Goal: Register for event/course

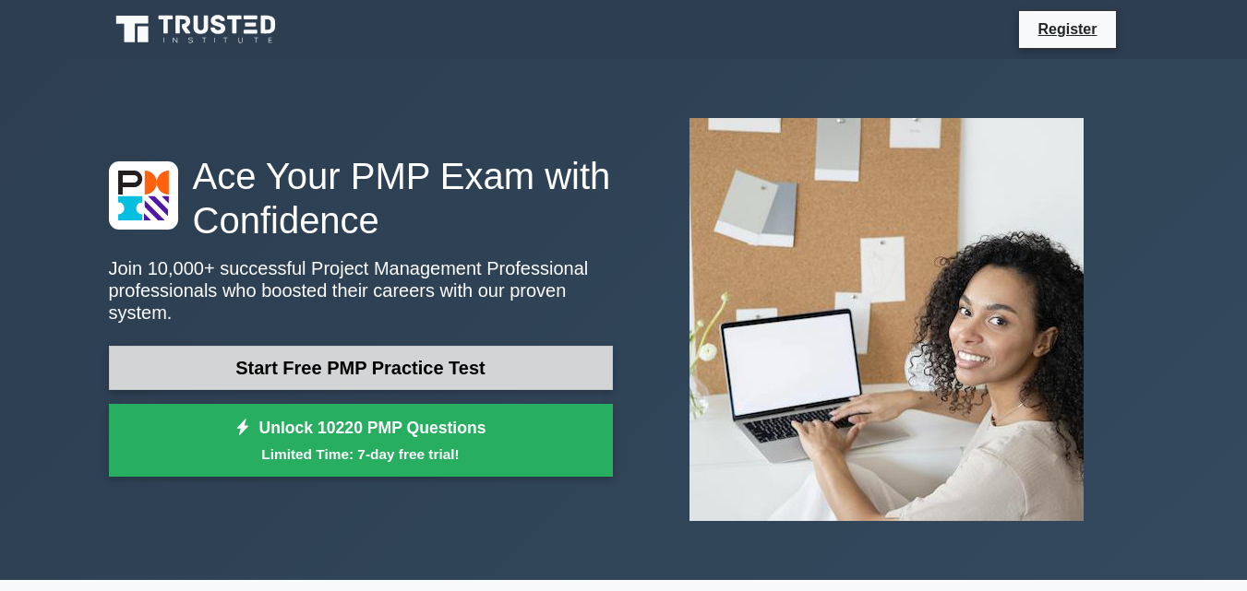
click at [443, 348] on link "Start Free PMP Practice Test" at bounding box center [361, 368] width 504 height 44
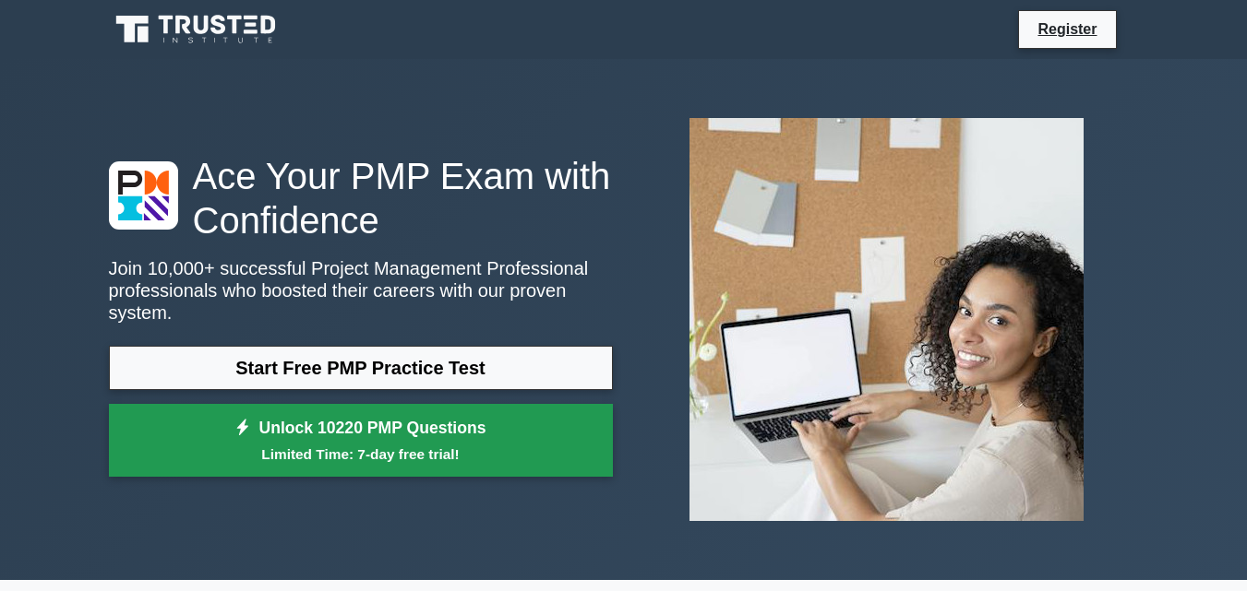
click at [388, 444] on small "Limited Time: 7-day free trial!" at bounding box center [361, 454] width 458 height 21
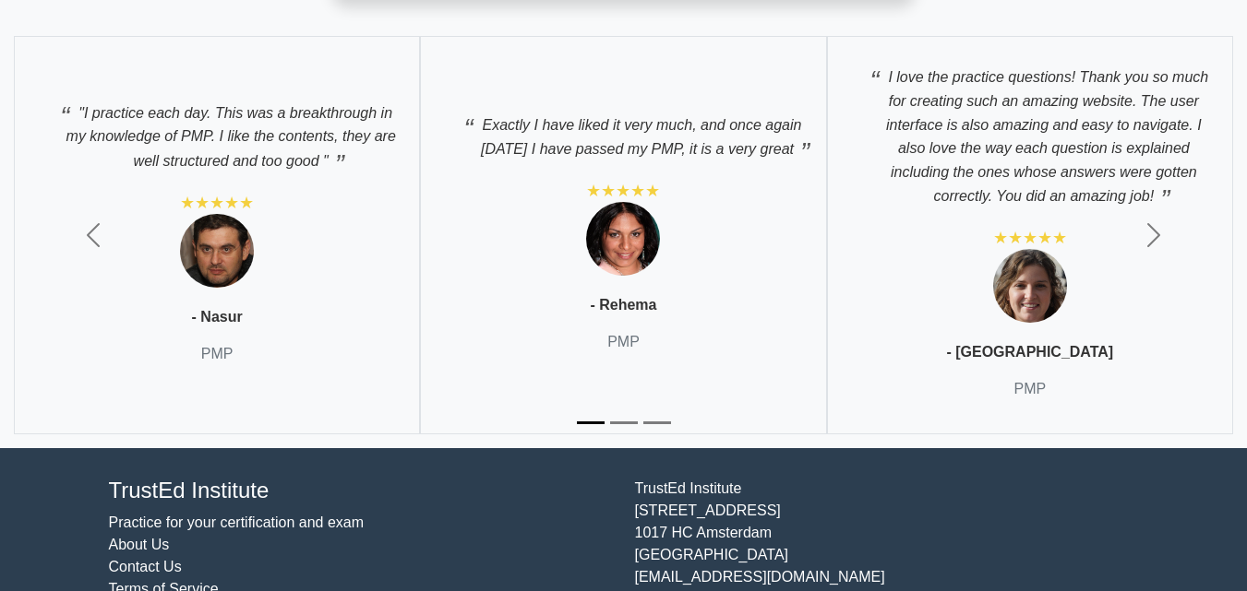
scroll to position [6467, 0]
